Goal: Navigation & Orientation: Find specific page/section

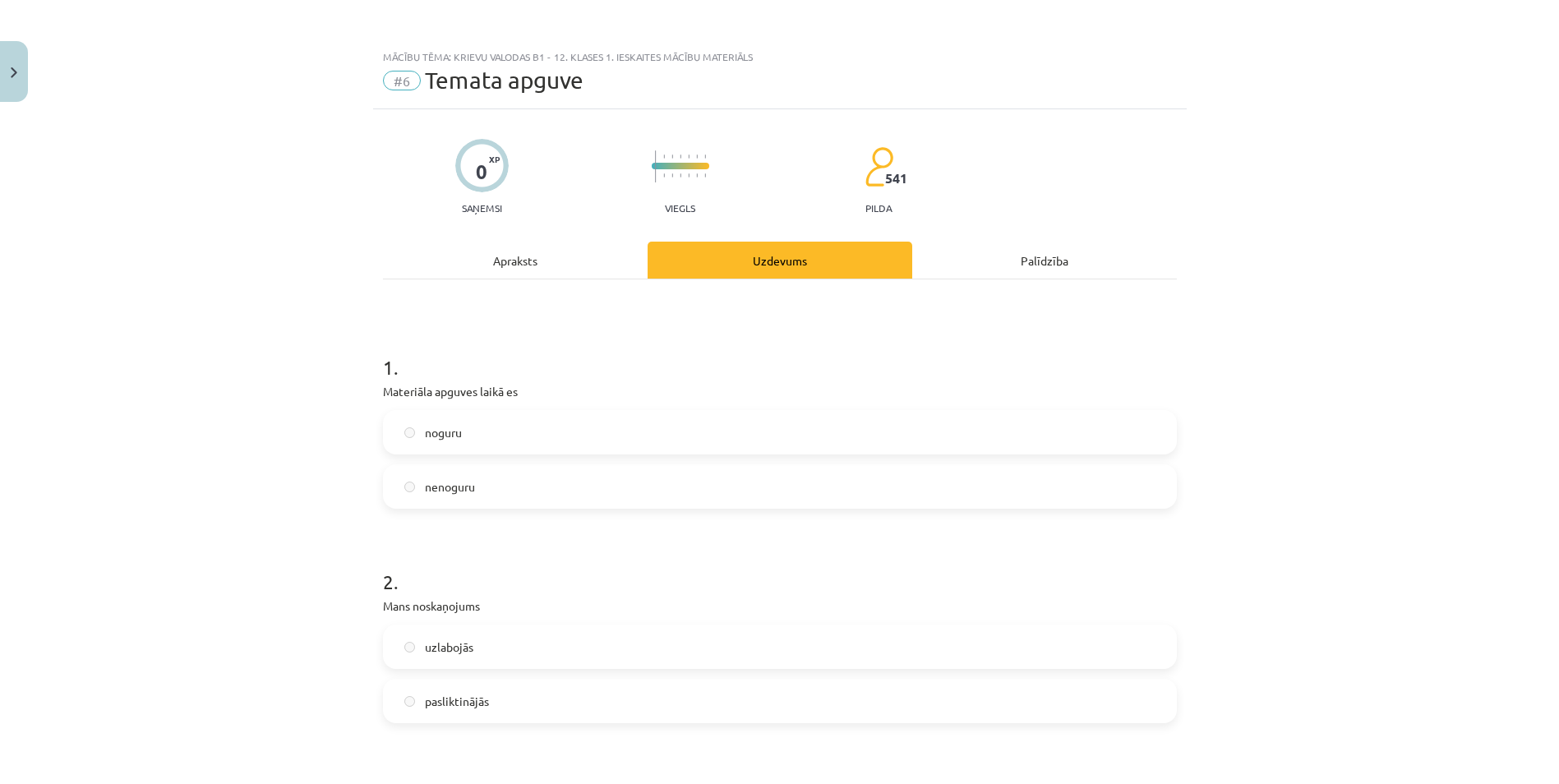
scroll to position [1240, 0]
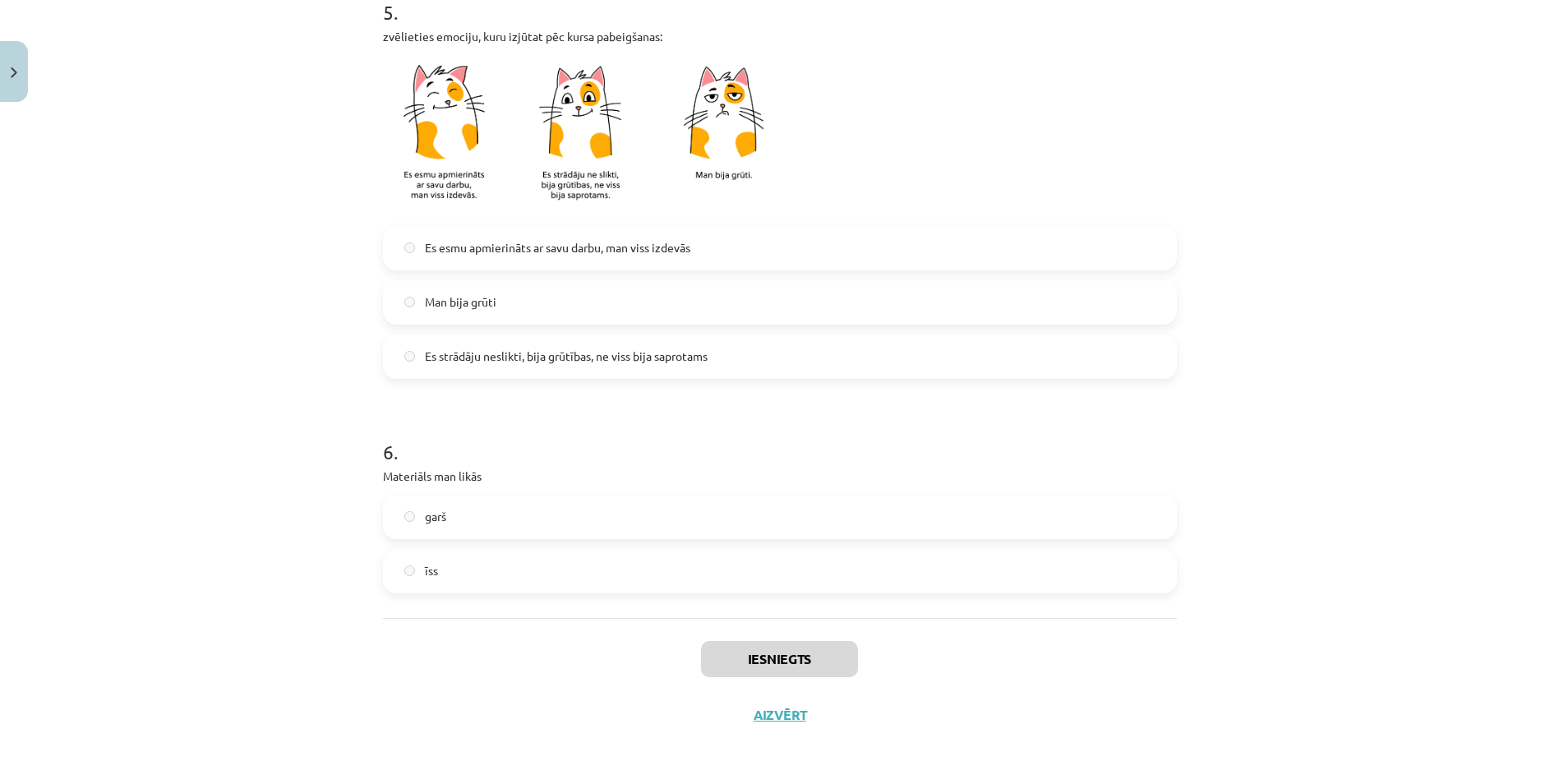
click at [220, 231] on div "Mācību tēma: Krievu valodas b1 - 12. klases 1. ieskaites mācību materiāls #6 Te…" at bounding box center [779, 392] width 1559 height 784
click at [9, 73] on button "Close" at bounding box center [14, 71] width 28 height 61
click at [85, 52] on div "Mācību tēma: Krievu valodas b1 - 12. klases 1. ieskaites mācību materiāls #6 Te…" at bounding box center [779, 392] width 1559 height 784
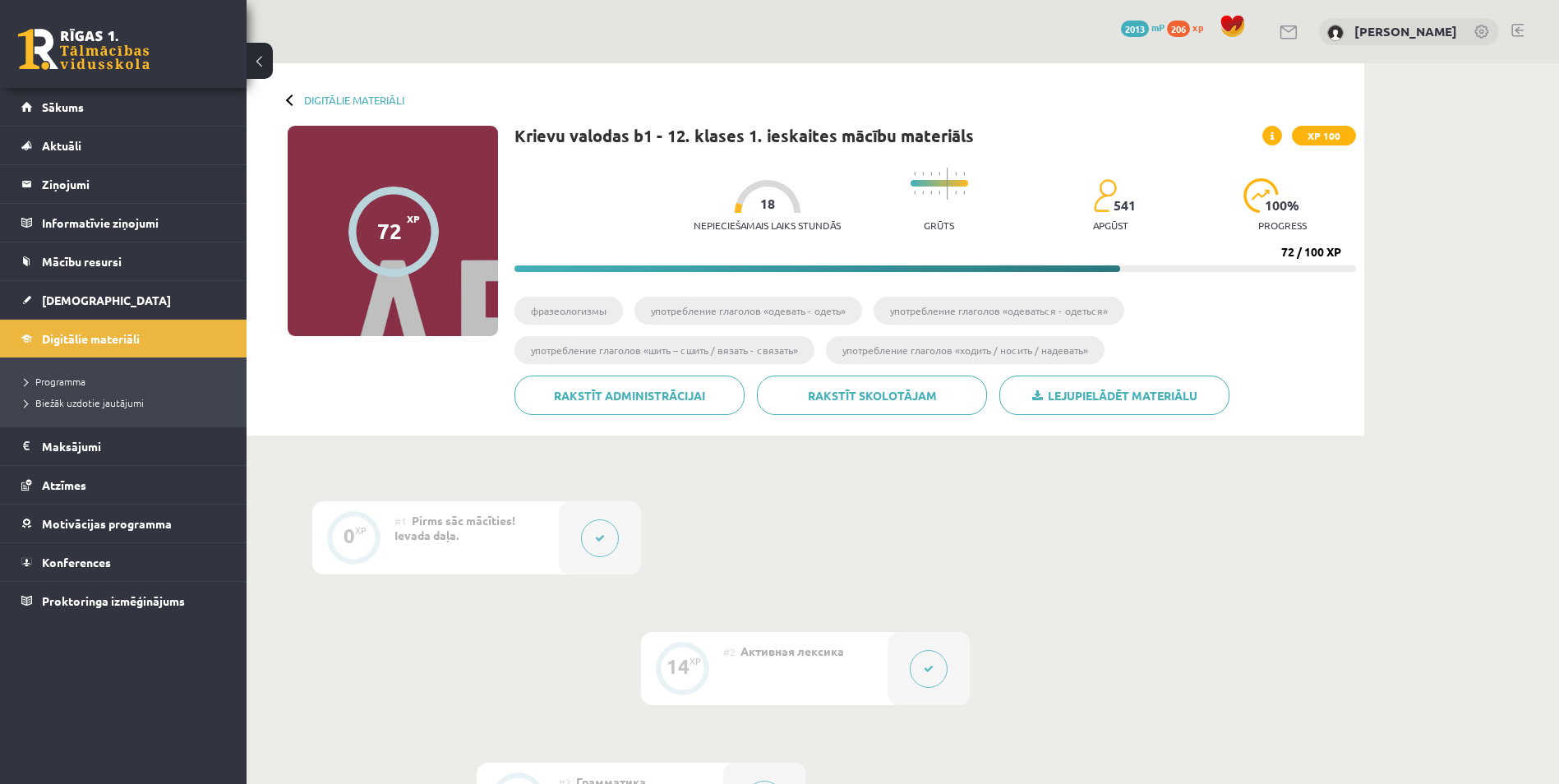
click at [83, 64] on link at bounding box center [84, 50] width 132 height 41
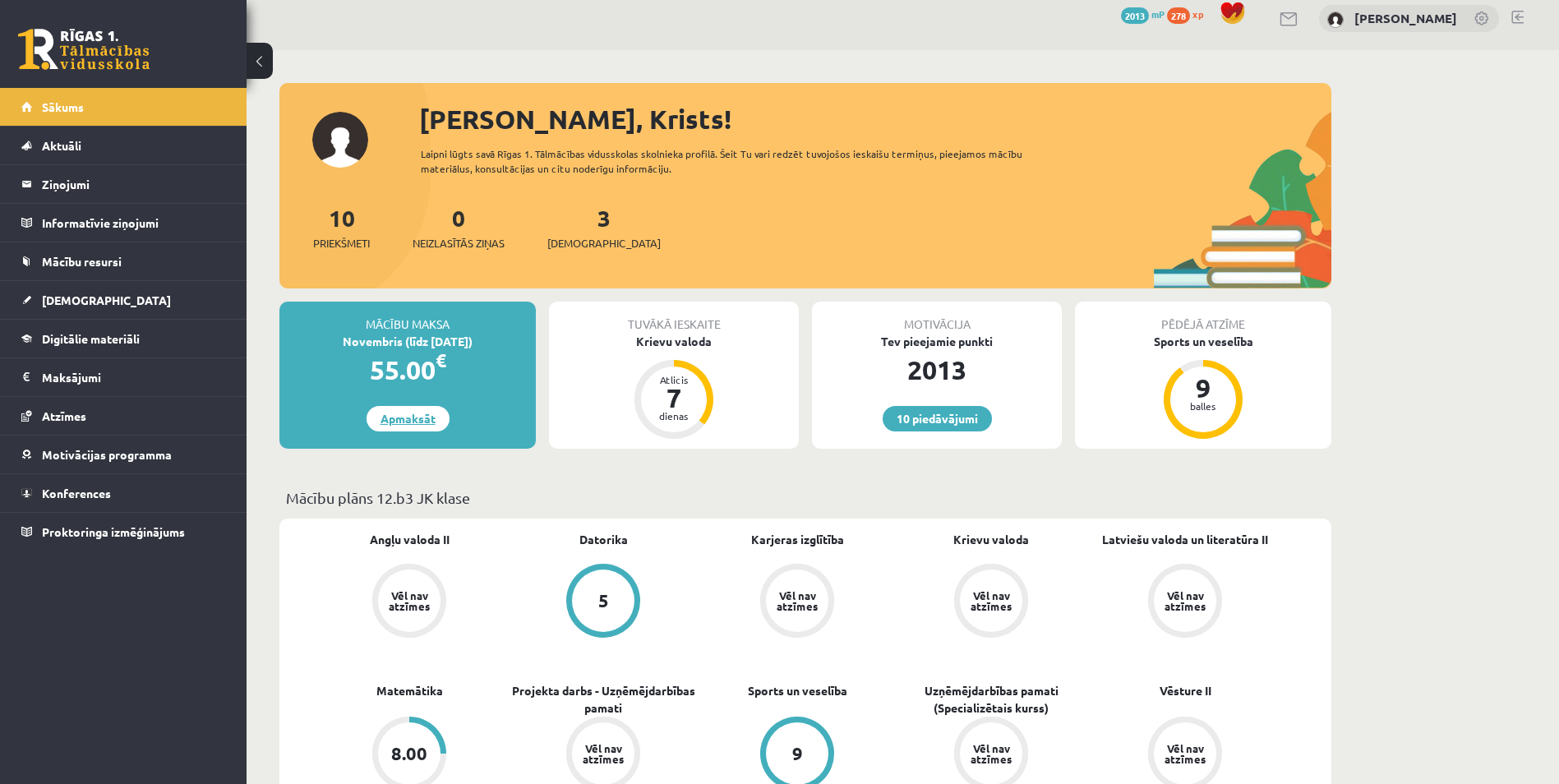
scroll to position [27, 0]
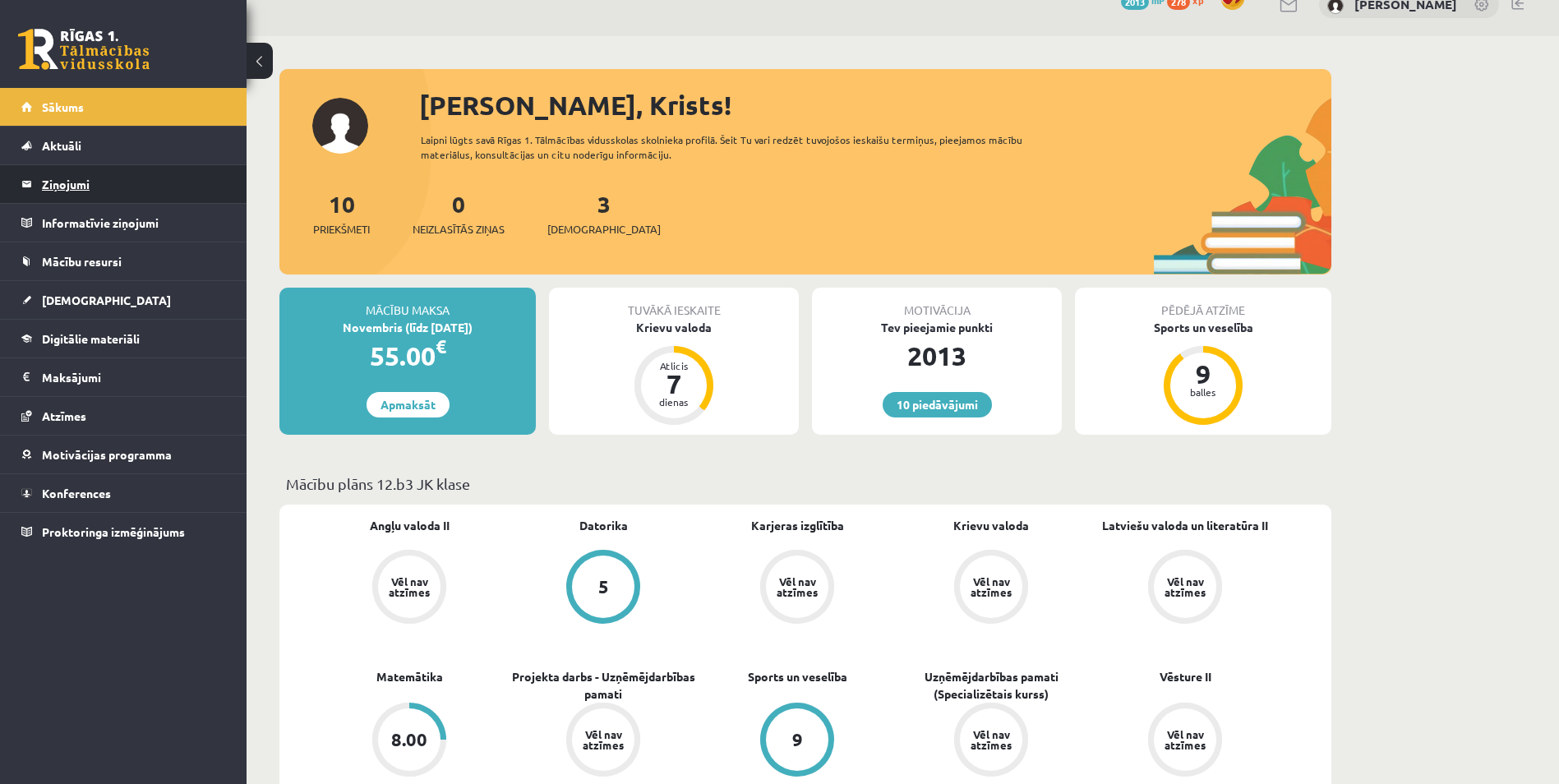
click at [103, 193] on legend "Ziņojumi 0" at bounding box center [134, 184] width 185 height 38
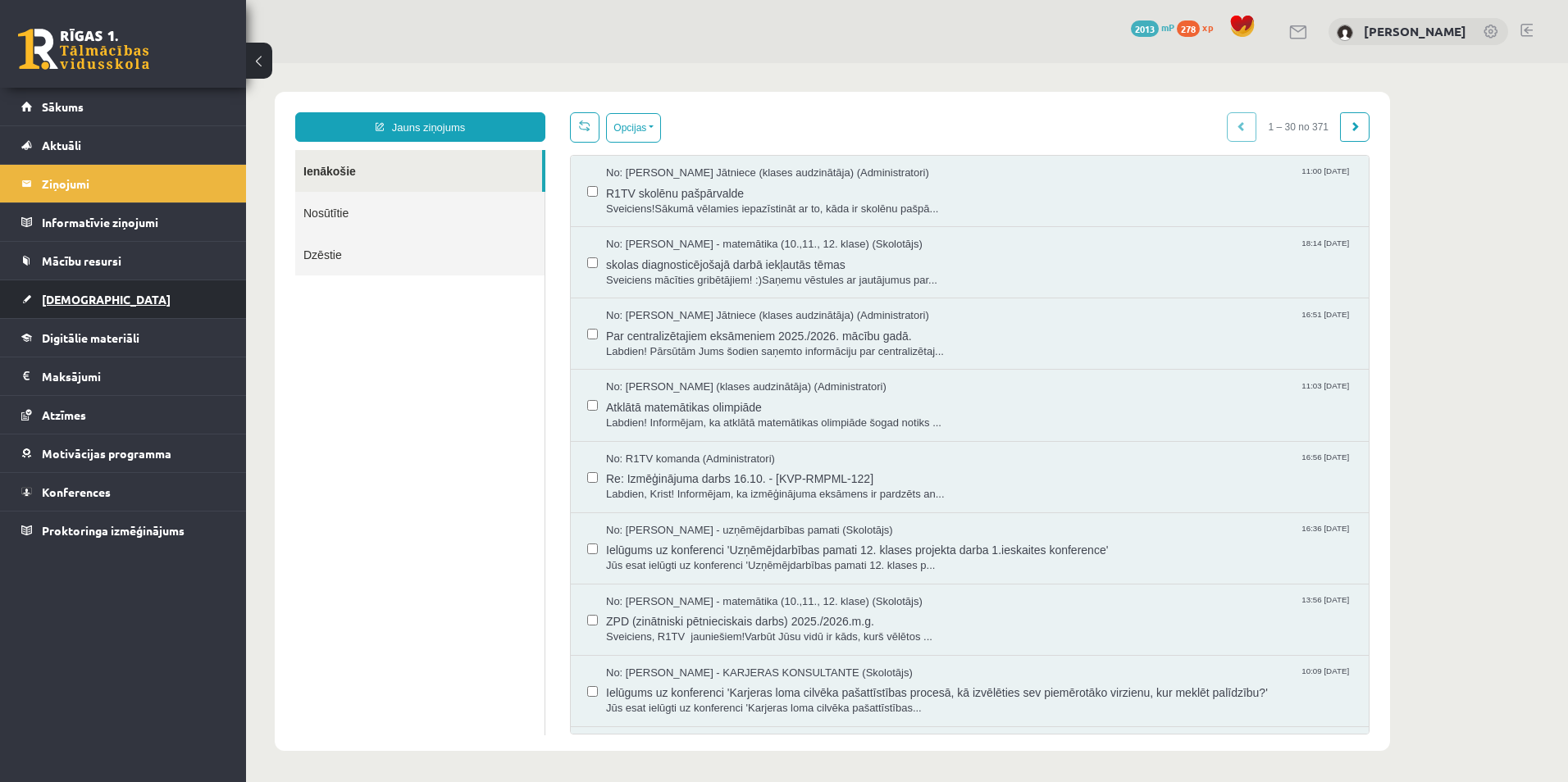
click at [89, 298] on span "[DEMOGRAPHIC_DATA]" at bounding box center [106, 299] width 129 height 14
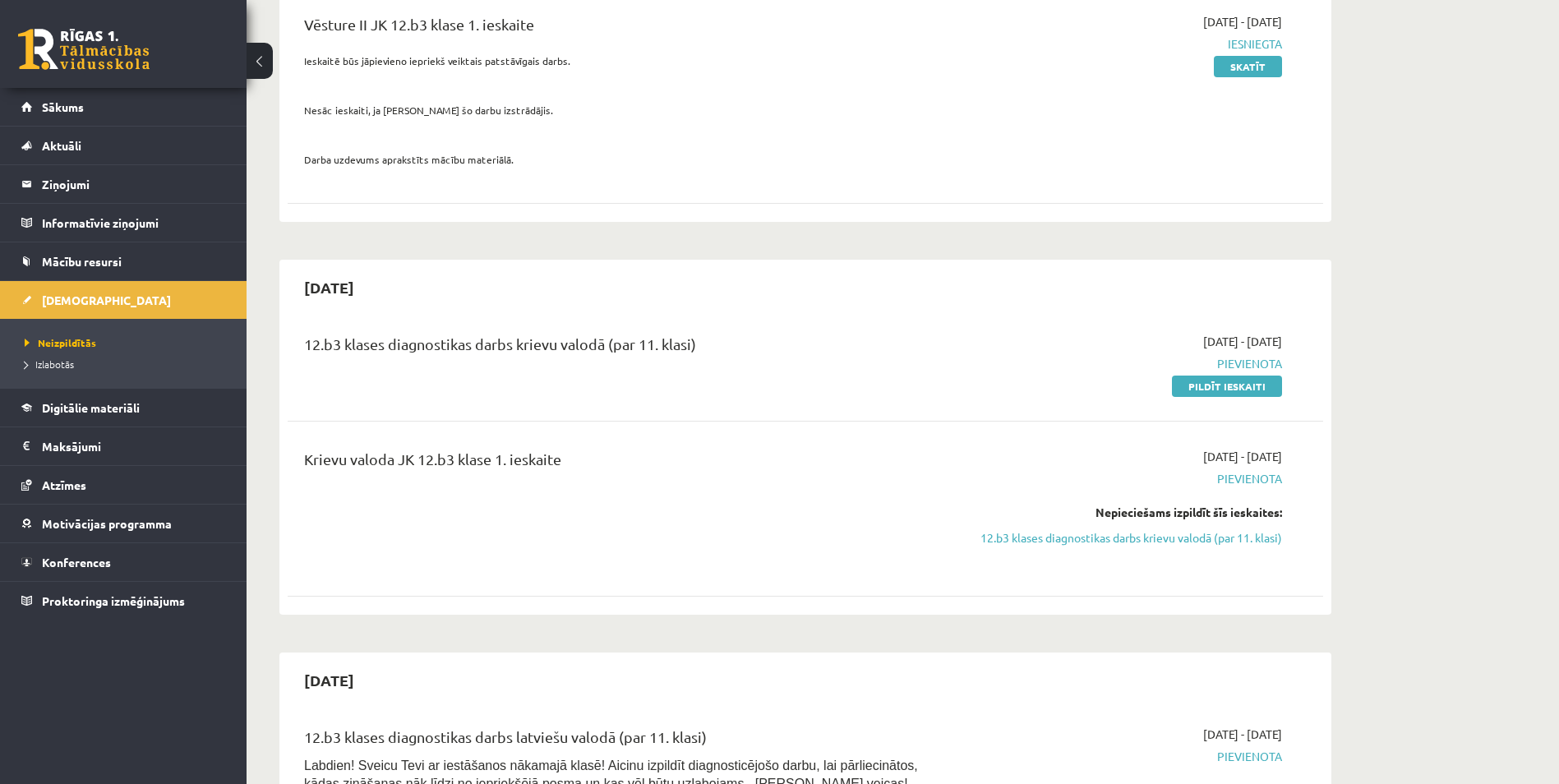
scroll to position [247, 0]
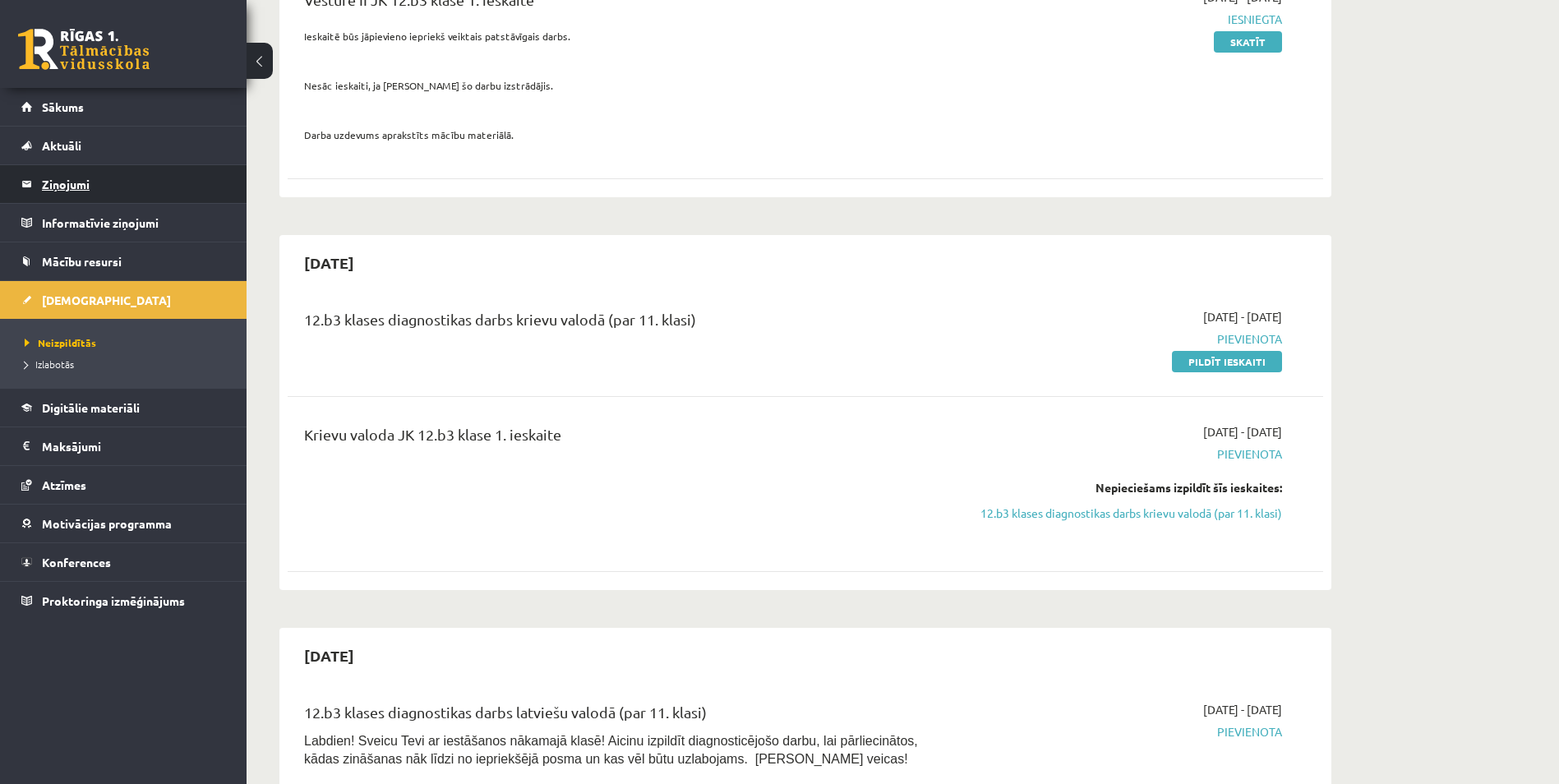
click at [103, 190] on legend "Ziņojumi 0" at bounding box center [134, 184] width 185 height 38
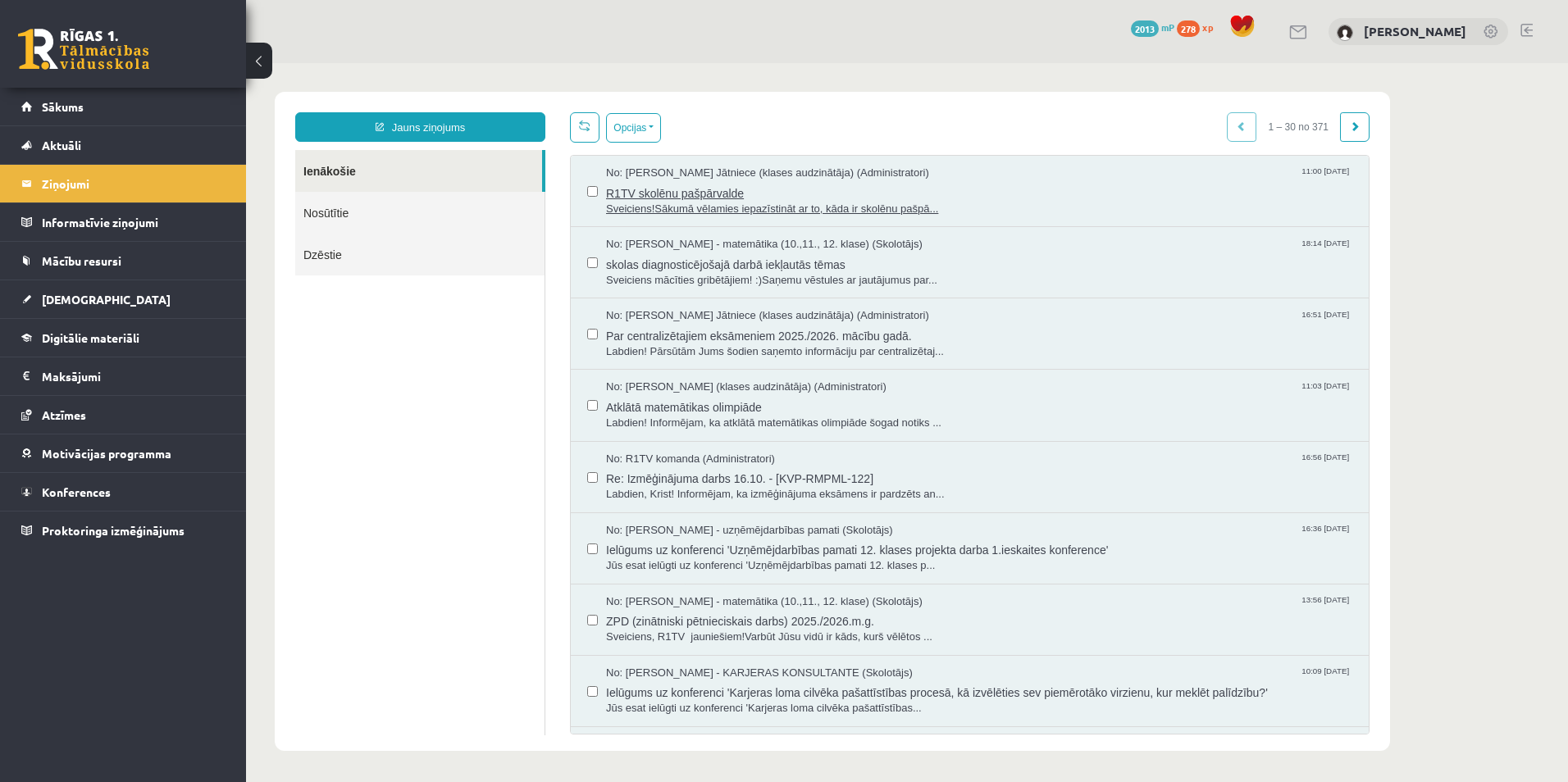
click at [769, 191] on span "R1TV skolēnu pašpārvalde" at bounding box center [979, 192] width 747 height 20
